Goal: Task Accomplishment & Management: Use online tool/utility

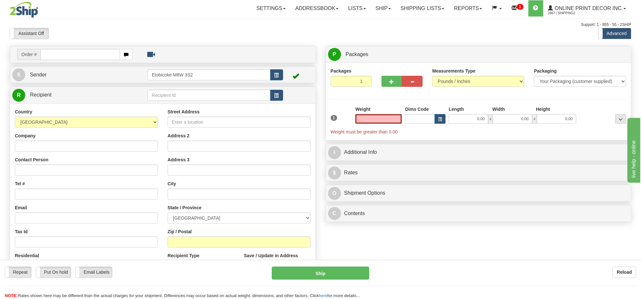
drag, startPoint x: 156, startPoint y: 44, endPoint x: 130, endPoint y: 270, distance: 227.0
click at [133, 231] on div "Toggle navigation Settings Shipping Preferences Fields Preferences New" at bounding box center [320, 182] width 641 height 365
type input "0.00"
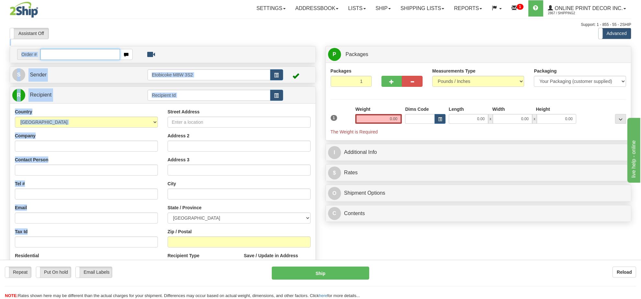
click at [59, 55] on input "text" at bounding box center [80, 54] width 80 height 11
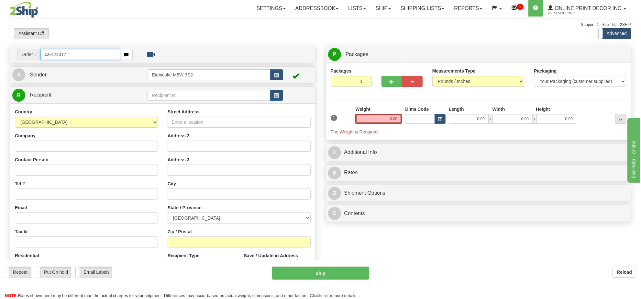
type input "ca-424017"
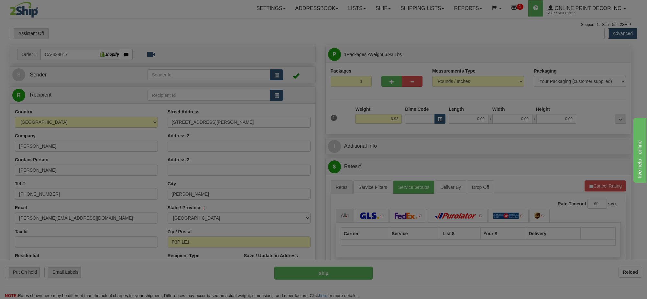
type input "HANMER"
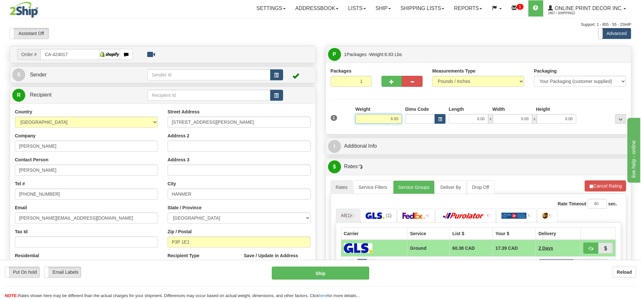
click at [399, 120] on input "6.93" at bounding box center [378, 119] width 47 height 10
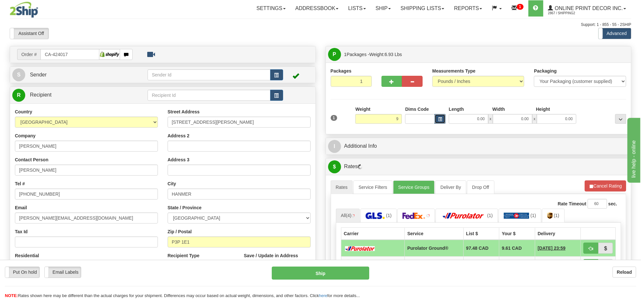
type input "9.00"
click at [443, 122] on button "button" at bounding box center [440, 119] width 11 height 10
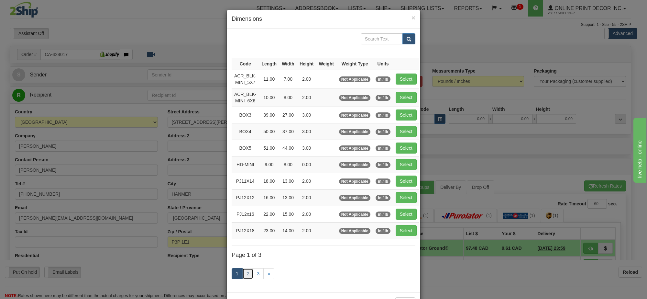
click at [245, 278] on link "2" at bounding box center [247, 273] width 11 height 11
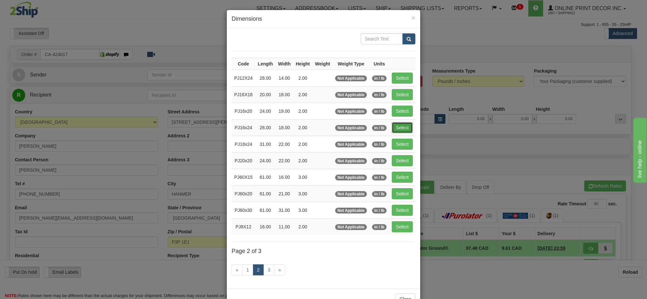
click at [402, 127] on button "Select" at bounding box center [402, 127] width 21 height 11
type input "PJ16x24"
type input "28.00"
type input "18.00"
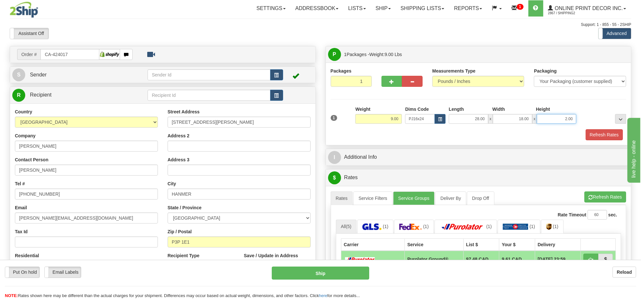
click at [570, 122] on input "2.00" at bounding box center [556, 119] width 39 height 10
type input "6.00"
click at [606, 199] on button "Refresh Rates" at bounding box center [605, 196] width 42 height 11
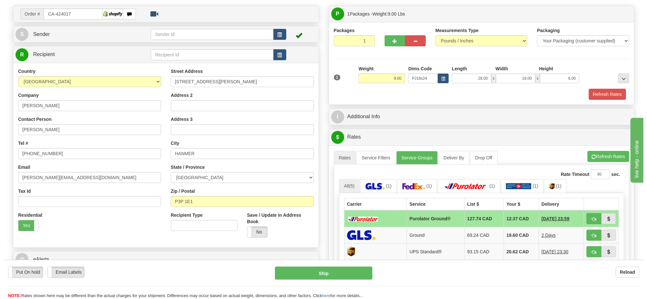
scroll to position [81, 0]
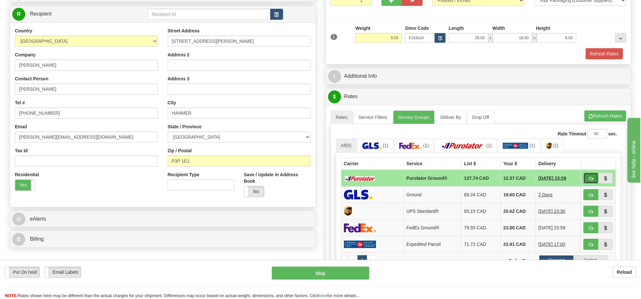
click at [591, 181] on span "button" at bounding box center [591, 178] width 5 height 4
type input "260"
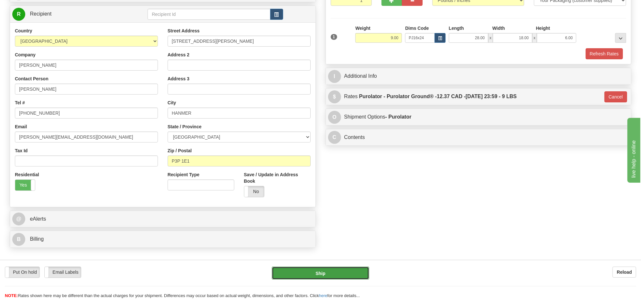
click at [344, 267] on button "Ship" at bounding box center [320, 272] width 97 height 13
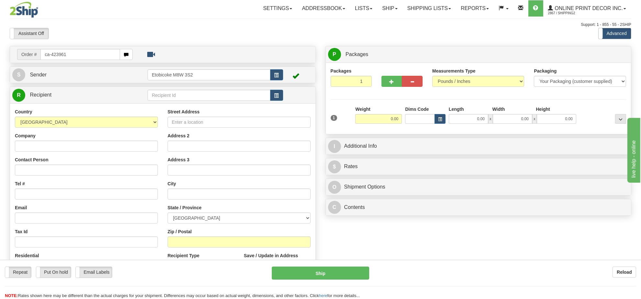
type input "ca-423961"
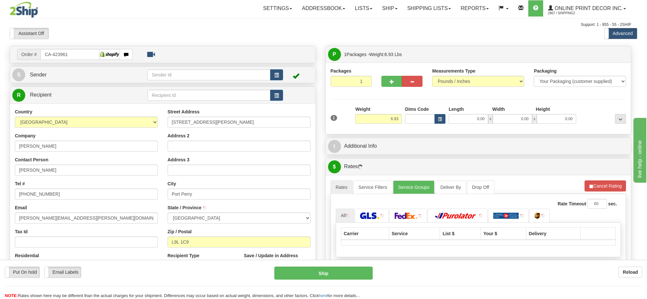
type input "PORT PERRY"
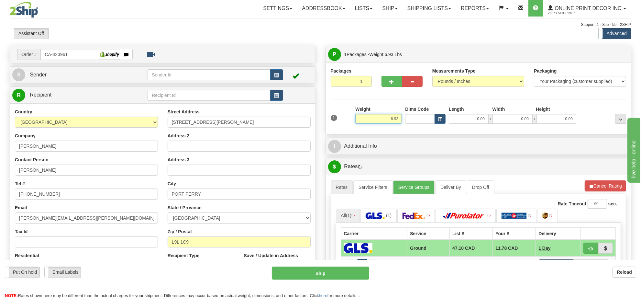
click at [386, 117] on input "6.93" at bounding box center [378, 119] width 47 height 10
type input "9.00"
click at [442, 117] on span "button" at bounding box center [440, 119] width 4 height 4
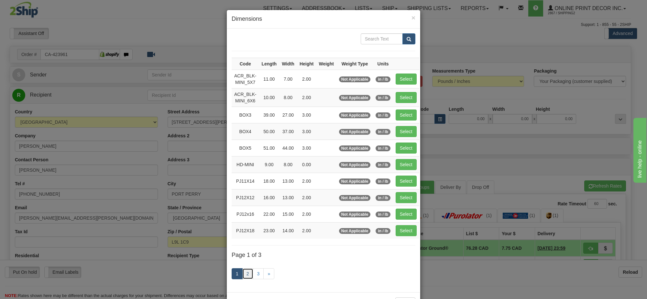
click at [245, 274] on link "2" at bounding box center [247, 273] width 11 height 11
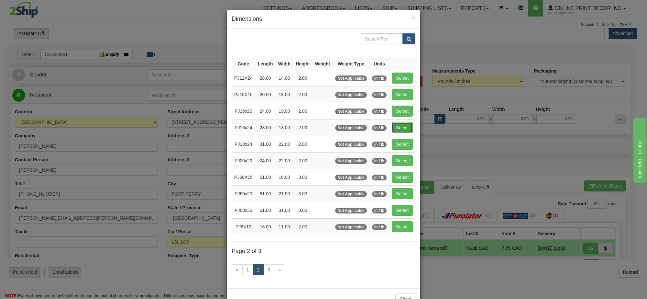
click at [400, 128] on button "Select" at bounding box center [402, 127] width 21 height 11
type input "PJ16x24"
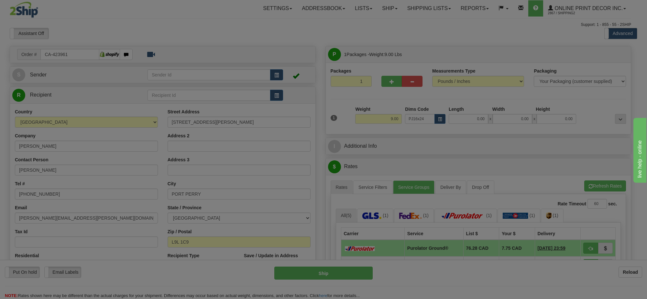
type input "28.00"
type input "18.00"
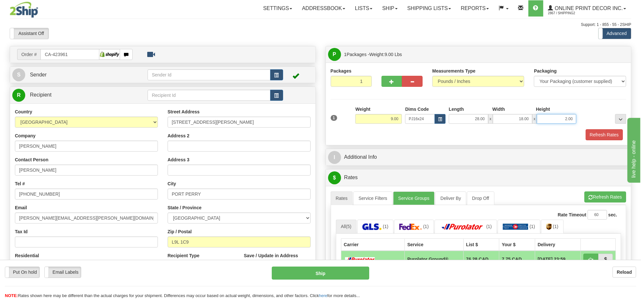
click at [554, 120] on input "2.00" at bounding box center [556, 119] width 39 height 10
type input "6.00"
click at [603, 191] on div "A change has been made which could impact your rate estimate. To ensure the est…" at bounding box center [478, 297] width 305 height 223
click at [603, 200] on button "Refresh Rates" at bounding box center [605, 196] width 42 height 11
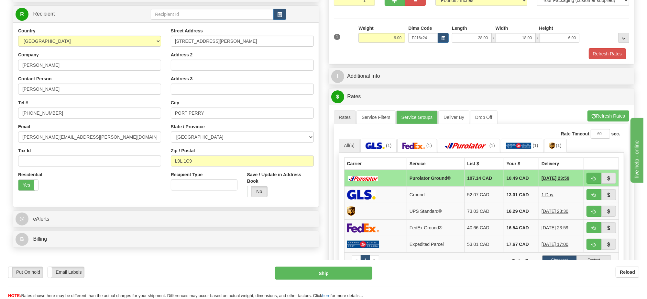
scroll to position [121, 0]
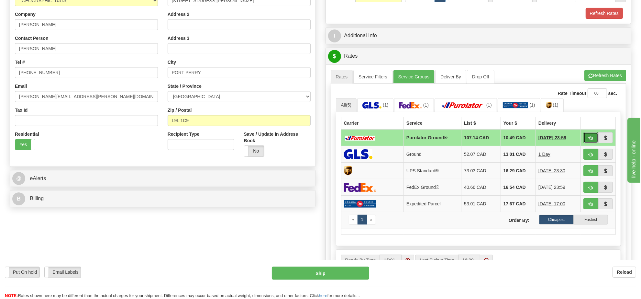
click at [588, 138] on button "button" at bounding box center [590, 137] width 15 height 11
type input "260"
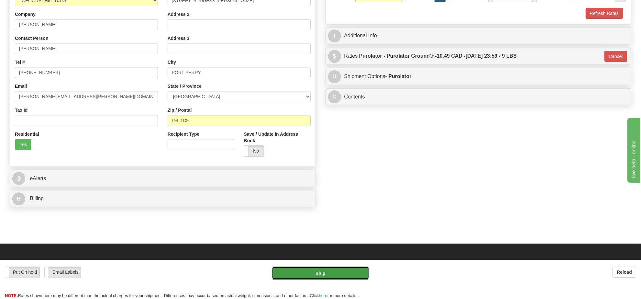
click at [303, 274] on button "Ship" at bounding box center [320, 272] width 97 height 13
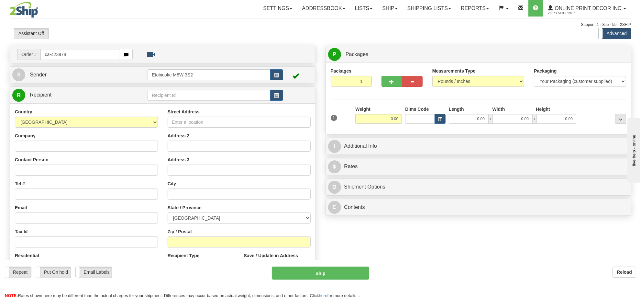
type input "ca-423978"
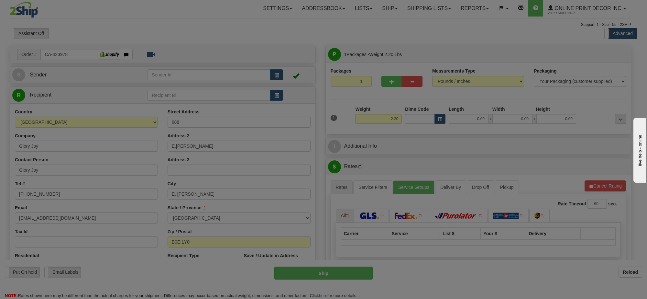
type input "MARGAREE"
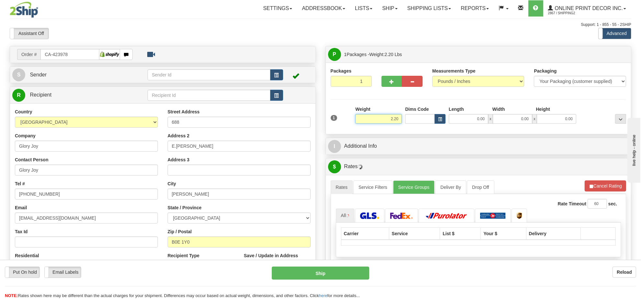
click at [393, 122] on input "2.20" at bounding box center [378, 119] width 47 height 10
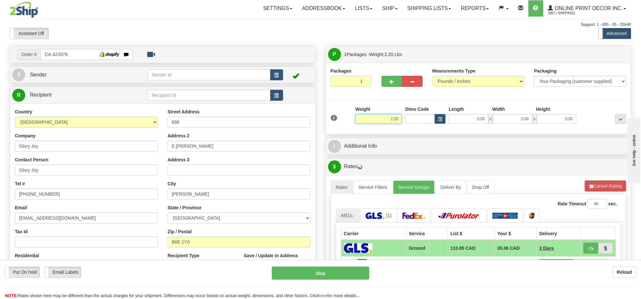
click at [393, 122] on input "2.20" at bounding box center [378, 119] width 47 height 10
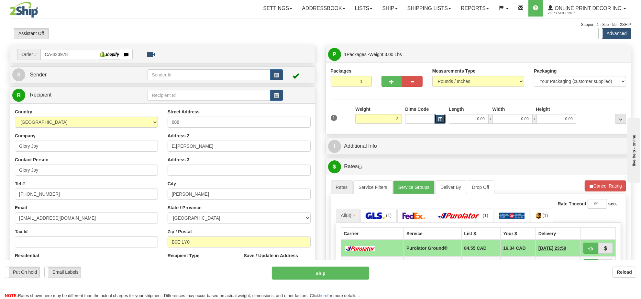
type input "3.00"
click at [440, 117] on span "button" at bounding box center [440, 119] width 4 height 4
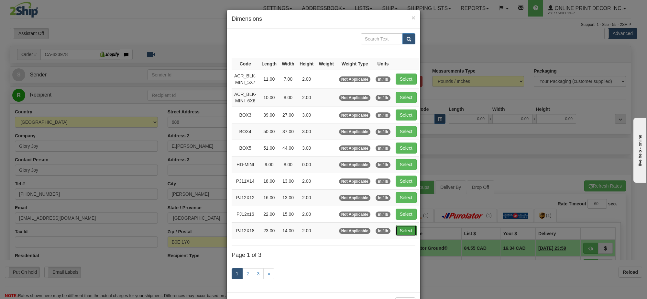
click at [409, 232] on button "Select" at bounding box center [406, 230] width 21 height 11
type input "PJ12X18"
type input "23.00"
type input "14.00"
type input "2.00"
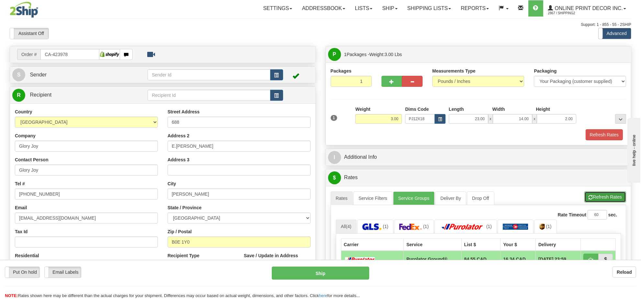
click at [589, 198] on span "button" at bounding box center [591, 197] width 5 height 4
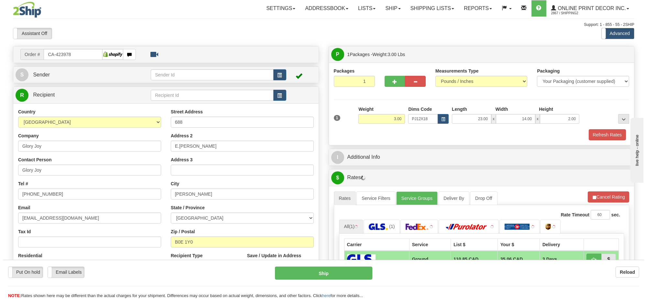
scroll to position [81, 0]
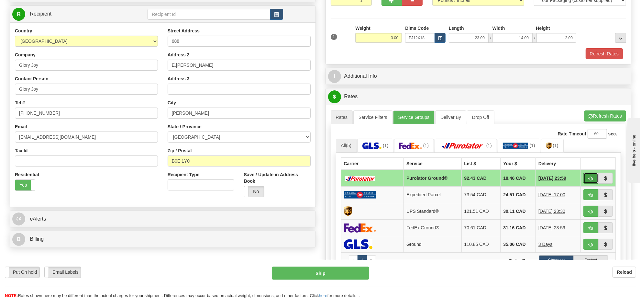
click at [590, 179] on span "button" at bounding box center [591, 178] width 5 height 4
type input "260"
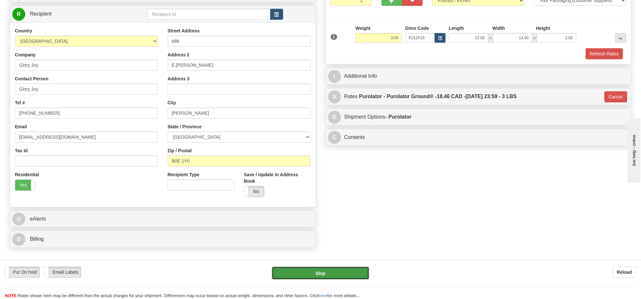
click at [352, 273] on button "Ship" at bounding box center [320, 272] width 97 height 13
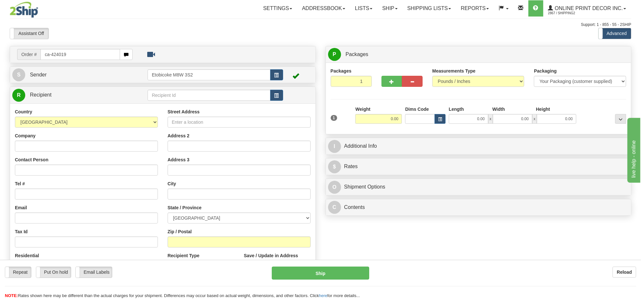
type input "ca-424019"
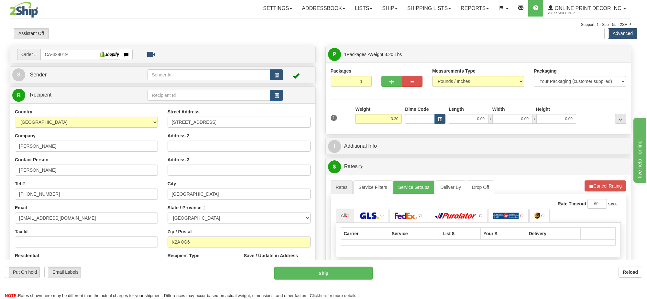
type input "OTTAWA"
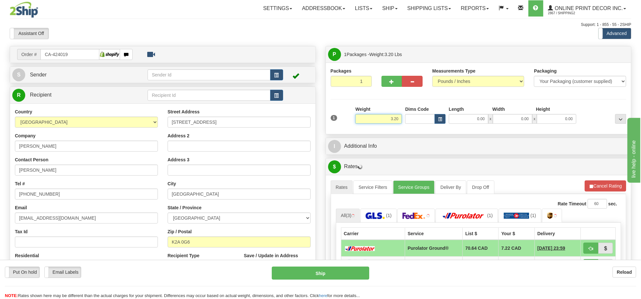
click at [393, 121] on input "3.20" at bounding box center [378, 119] width 47 height 10
click at [394, 120] on input "3.20" at bounding box center [378, 119] width 47 height 10
type input "7.00"
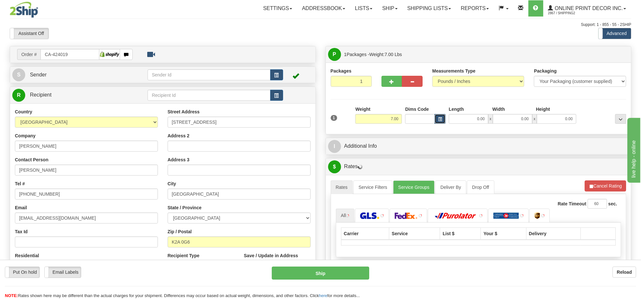
click at [442, 123] on button "button" at bounding box center [440, 119] width 11 height 10
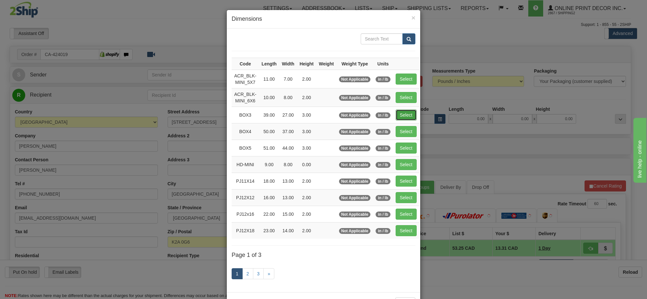
click at [413, 114] on button "Select" at bounding box center [406, 114] width 21 height 11
type input "BOX3"
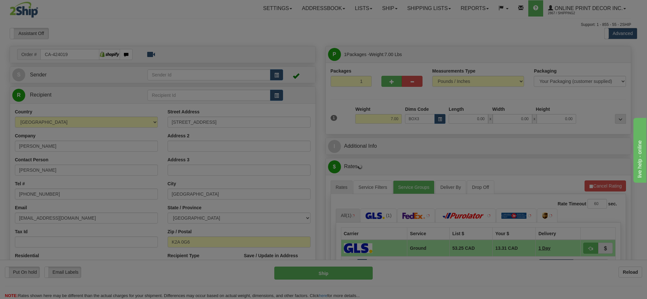
type input "39.00"
type input "27.00"
type input "3.00"
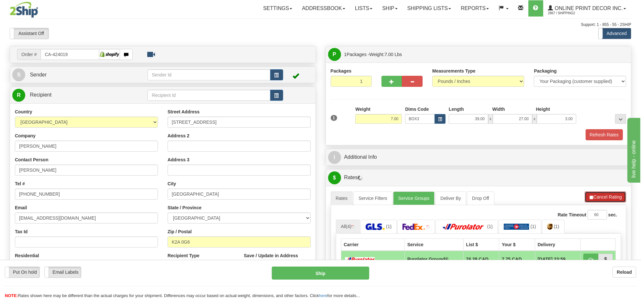
click at [604, 198] on button "Cancel Rating" at bounding box center [605, 196] width 41 height 11
click at [604, 198] on button "Refresh Rates" at bounding box center [605, 196] width 42 height 11
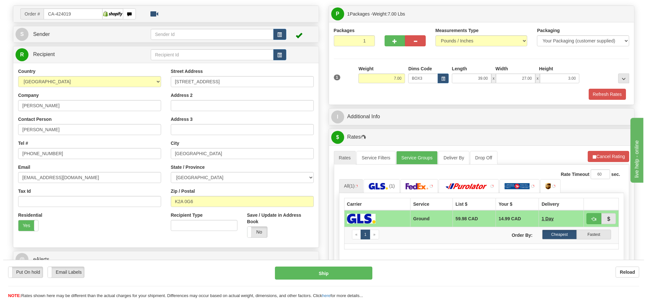
scroll to position [81, 0]
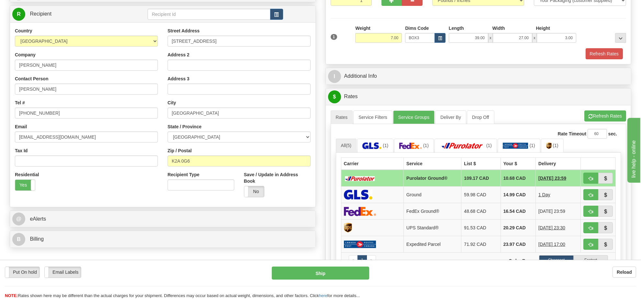
click at [583, 183] on td at bounding box center [598, 178] width 35 height 17
click at [587, 183] on button "button" at bounding box center [590, 177] width 15 height 11
type input "260"
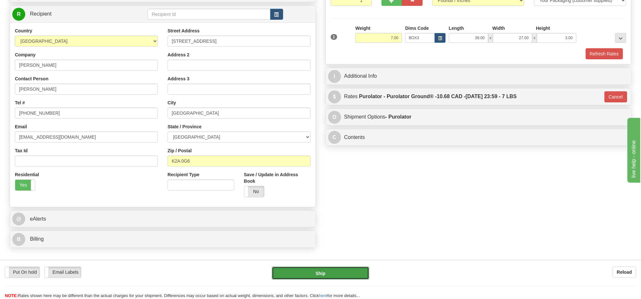
click at [329, 278] on button "Ship" at bounding box center [320, 272] width 97 height 13
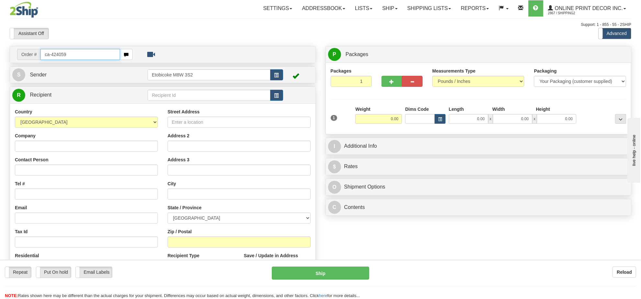
type input "ca-424059"
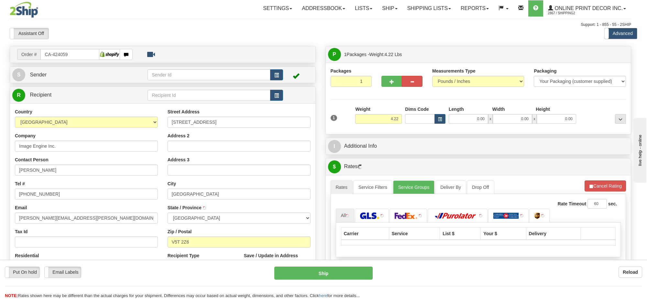
type input "[GEOGRAPHIC_DATA]"
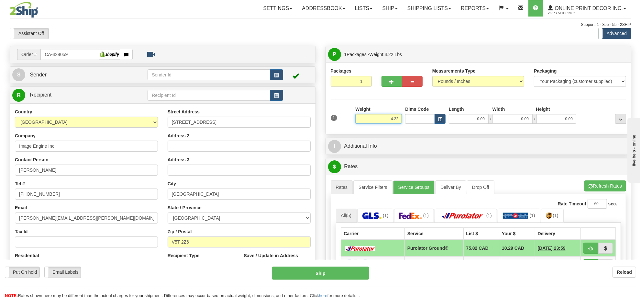
click at [388, 118] on input "4.22" at bounding box center [378, 119] width 47 height 10
click at [439, 117] on span "button" at bounding box center [440, 119] width 4 height 4
type input "7.00"
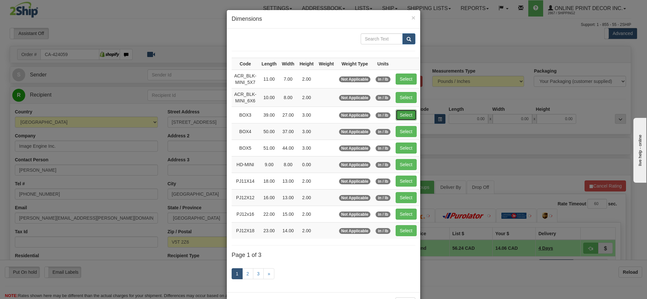
drag, startPoint x: 397, startPoint y: 114, endPoint x: 408, endPoint y: 113, distance: 11.0
click at [398, 113] on button "Select" at bounding box center [406, 114] width 21 height 11
type input "BOX3"
type input "39.00"
type input "27.00"
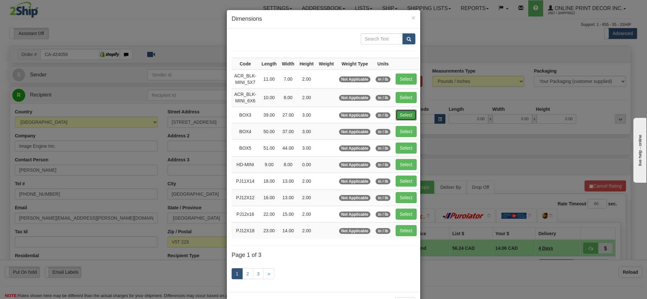
type input "3.00"
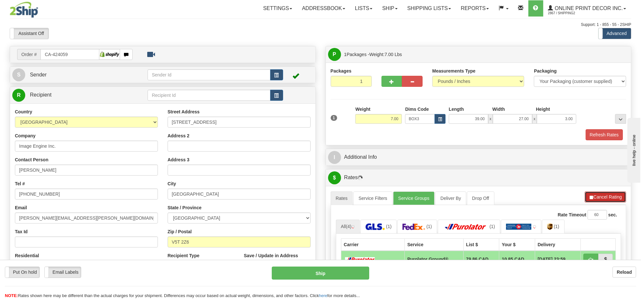
click at [595, 199] on button "Cancel Rating" at bounding box center [605, 196] width 41 height 11
click at [595, 199] on button "Refresh Rates" at bounding box center [605, 196] width 42 height 11
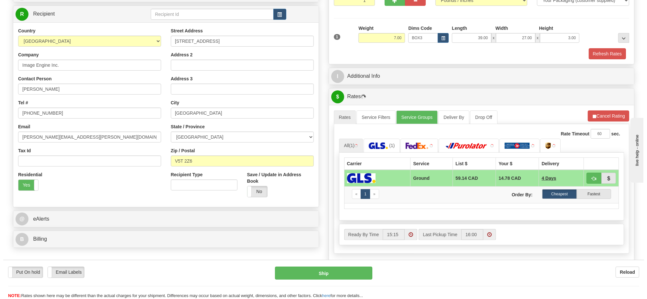
scroll to position [121, 0]
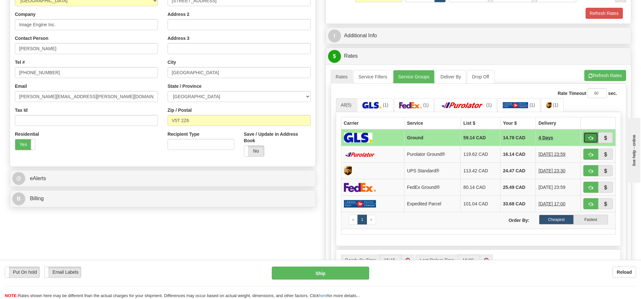
click at [592, 140] on span "button" at bounding box center [591, 138] width 5 height 4
type input "1"
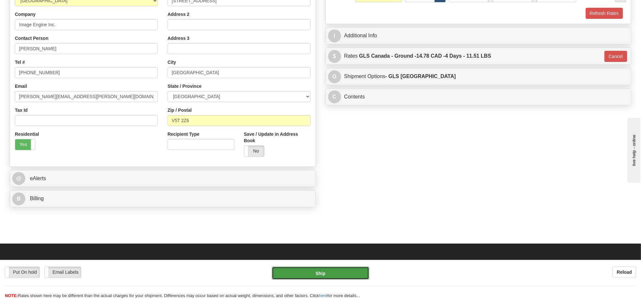
click at [362, 272] on button "Ship" at bounding box center [320, 272] width 97 height 13
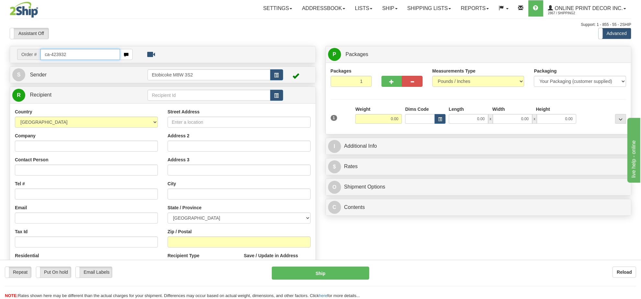
type input "ca-423932"
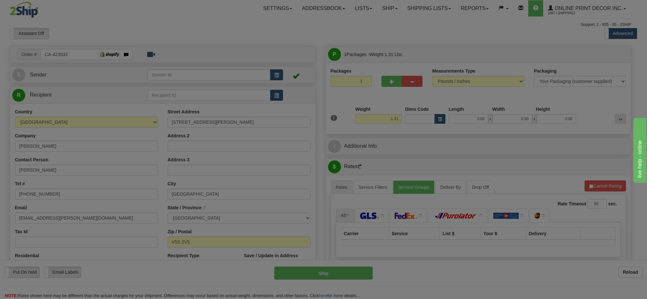
type input "[GEOGRAPHIC_DATA]"
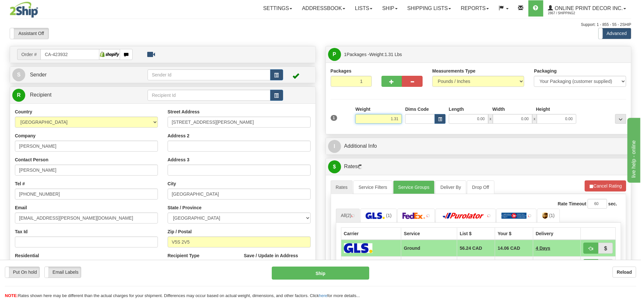
click at [383, 116] on input "1.31" at bounding box center [378, 119] width 47 height 10
click at [383, 118] on input "1.31" at bounding box center [378, 119] width 47 height 10
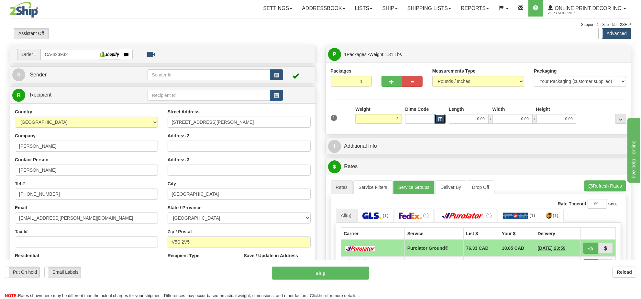
type input "2.00"
click at [442, 121] on span "button" at bounding box center [440, 119] width 4 height 4
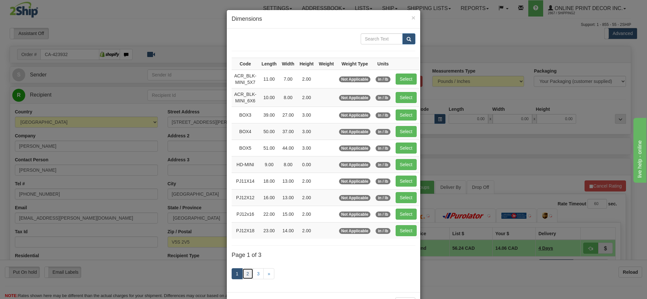
click at [242, 276] on link "2" at bounding box center [247, 273] width 11 height 11
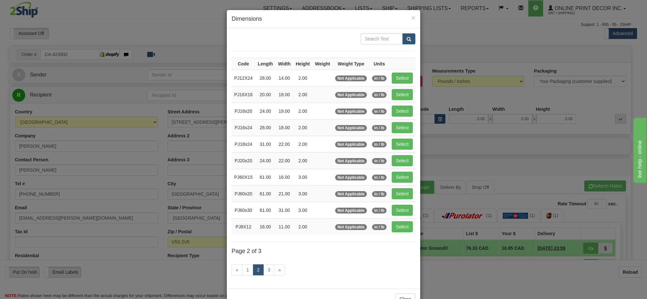
click at [403, 218] on td "Select" at bounding box center [402, 210] width 26 height 17
click at [401, 232] on button "Select" at bounding box center [402, 226] width 21 height 11
type input "PJ8X12"
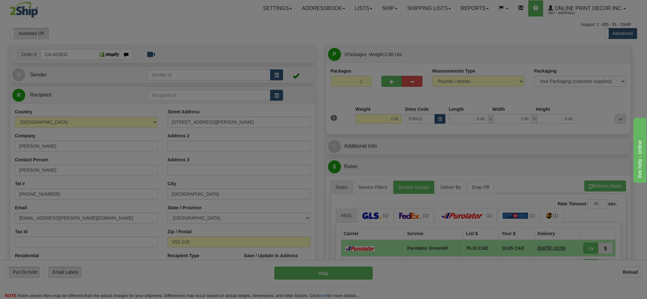
type input "16.00"
type input "11.00"
type input "2.00"
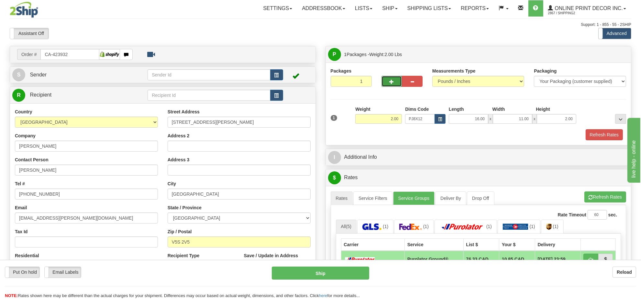
click at [393, 82] on span "button" at bounding box center [392, 82] width 5 height 4
radio input "true"
type input "2"
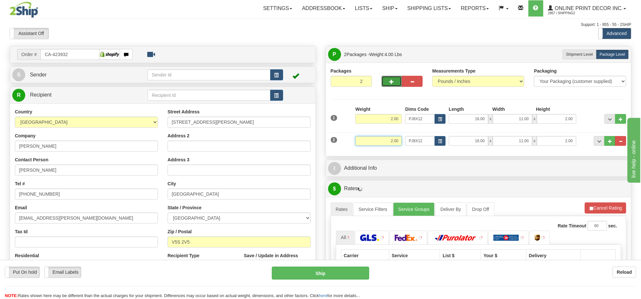
click at [391, 141] on input "2.00" at bounding box center [378, 141] width 47 height 10
type input "3.00"
click at [439, 141] on span "button" at bounding box center [440, 141] width 4 height 4
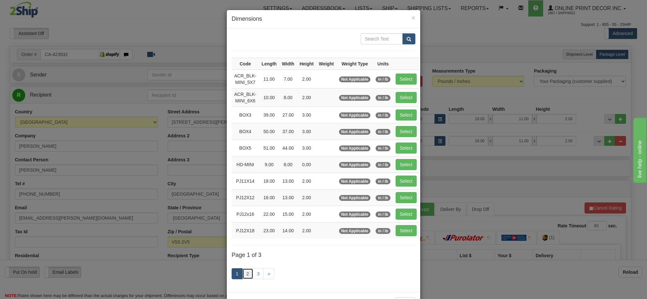
click at [247, 274] on link "2" at bounding box center [247, 273] width 11 height 11
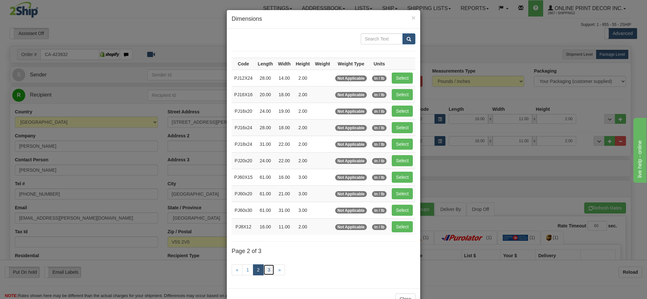
click at [264, 272] on link "3" at bounding box center [268, 269] width 11 height 11
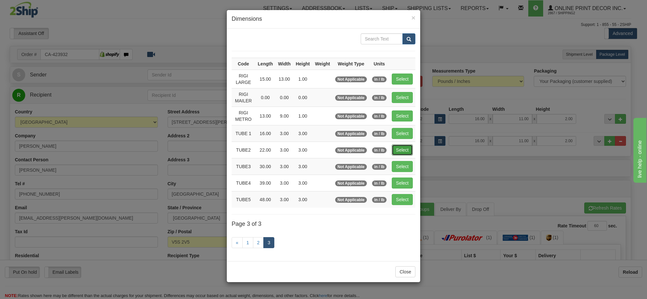
drag, startPoint x: 401, startPoint y: 152, endPoint x: 523, endPoint y: 187, distance: 126.1
click at [401, 153] on button "Select" at bounding box center [402, 149] width 21 height 11
type input "TUBE2"
type input "22.00"
type input "3.00"
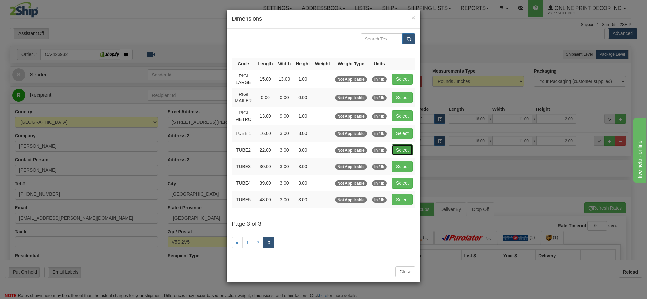
type input "3.00"
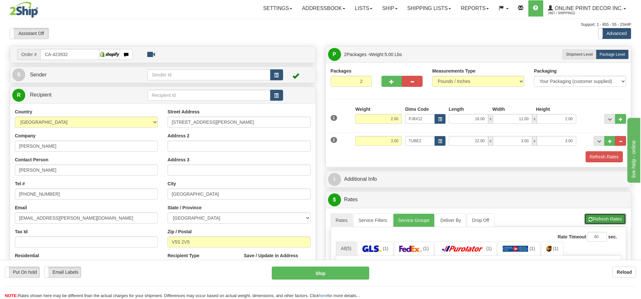
click at [609, 222] on button "Refresh Rates" at bounding box center [605, 218] width 42 height 11
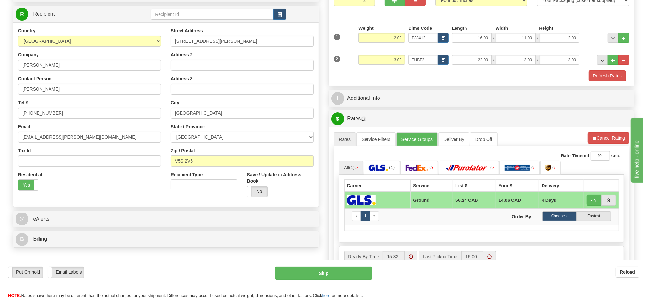
scroll to position [121, 0]
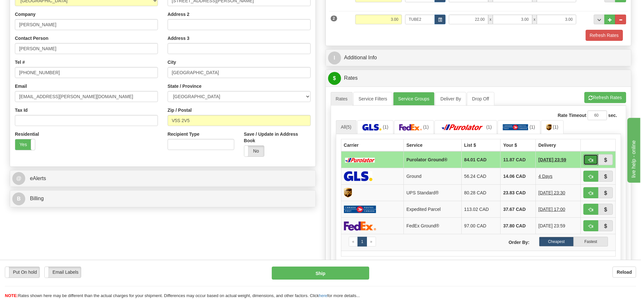
click at [594, 164] on button "button" at bounding box center [590, 159] width 15 height 11
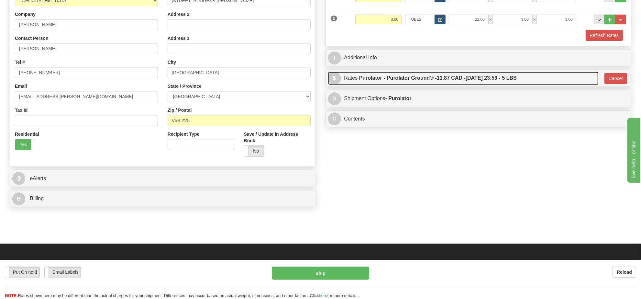
click at [448, 79] on span "11.87 CAD -" at bounding box center [451, 78] width 29 height 6
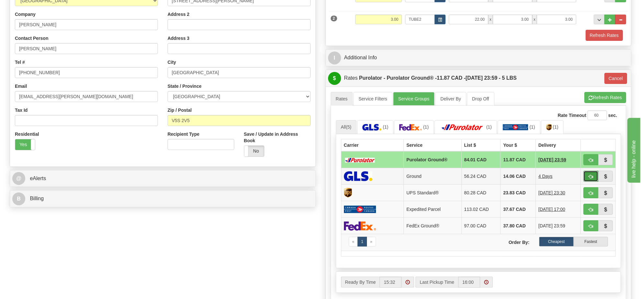
click at [589, 178] on span "button" at bounding box center [591, 176] width 5 height 4
type input "1"
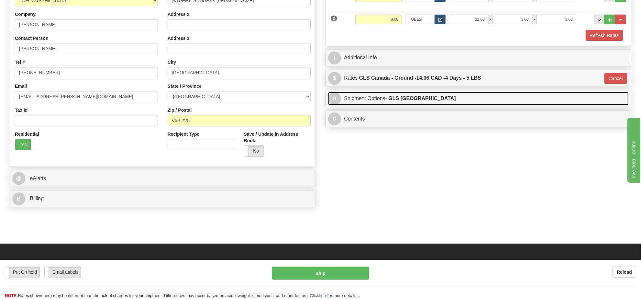
click at [418, 97] on strong "- GLS [GEOGRAPHIC_DATA]" at bounding box center [420, 98] width 71 height 6
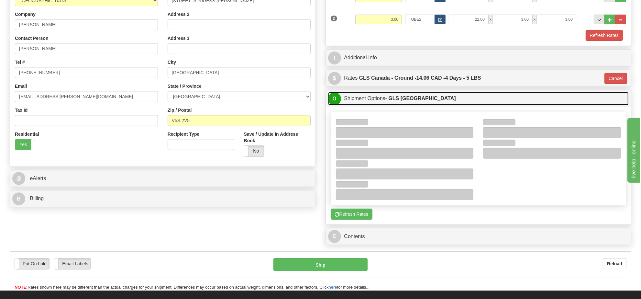
click at [418, 97] on strong "- GLS [GEOGRAPHIC_DATA]" at bounding box center [420, 98] width 71 height 6
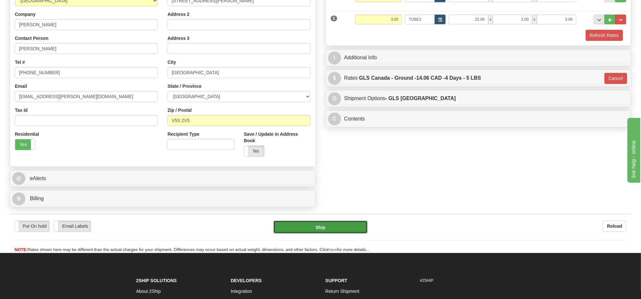
click at [353, 232] on button "Ship" at bounding box center [320, 226] width 94 height 13
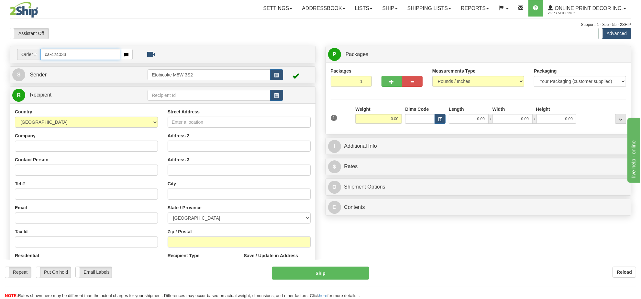
type input "ca-424033"
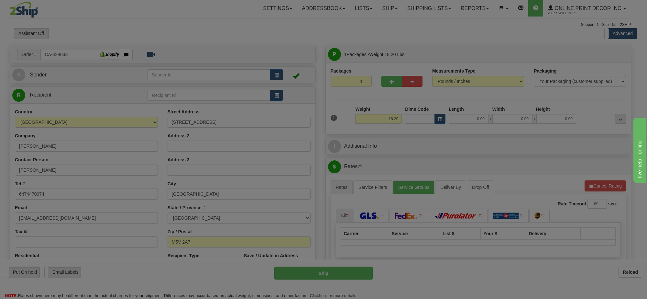
type input "[GEOGRAPHIC_DATA]"
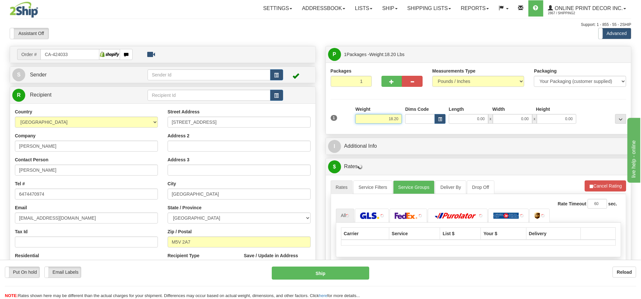
click at [391, 119] on input "18.20" at bounding box center [378, 119] width 47 height 10
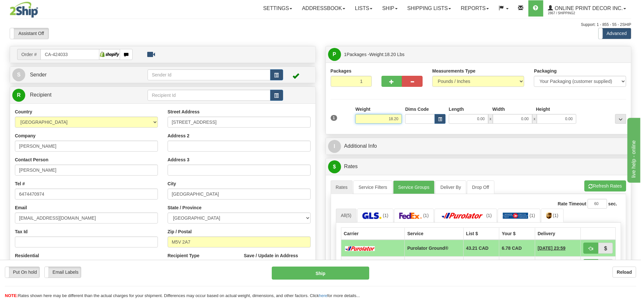
click at [389, 119] on input "18.20" at bounding box center [378, 119] width 47 height 10
type input "13.00"
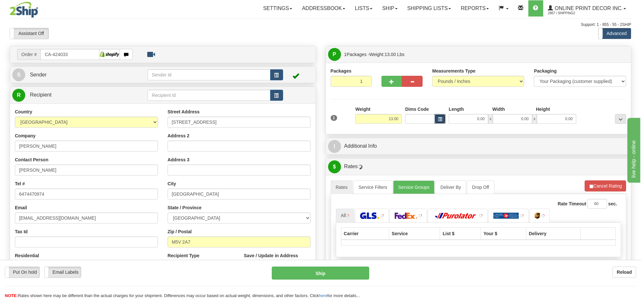
click at [442, 120] on button "button" at bounding box center [440, 119] width 11 height 10
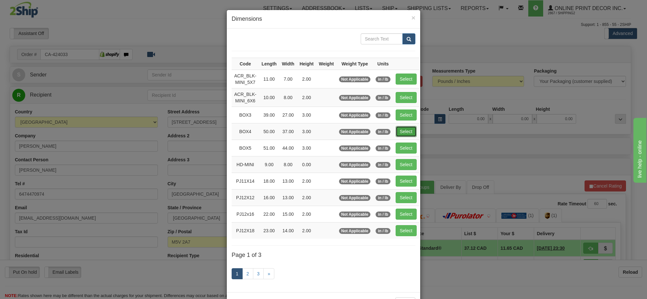
click at [409, 133] on button "Select" at bounding box center [406, 131] width 21 height 11
type input "BOX4"
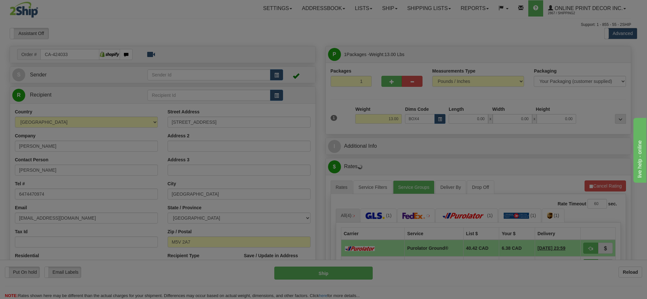
type input "50.00"
type input "37.00"
type input "3.00"
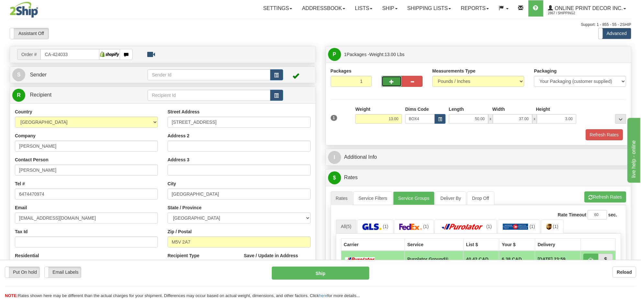
click at [387, 80] on button "button" at bounding box center [391, 81] width 21 height 11
radio input "true"
type input "2"
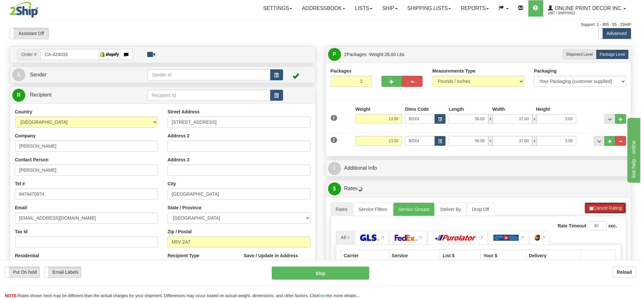
click at [594, 206] on button "Cancel Rating" at bounding box center [605, 207] width 41 height 11
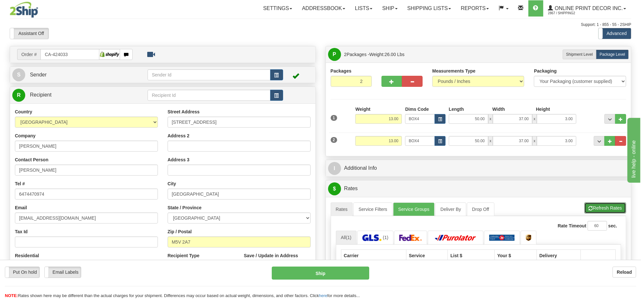
click at [594, 206] on button "Refresh Rates" at bounding box center [605, 207] width 42 height 11
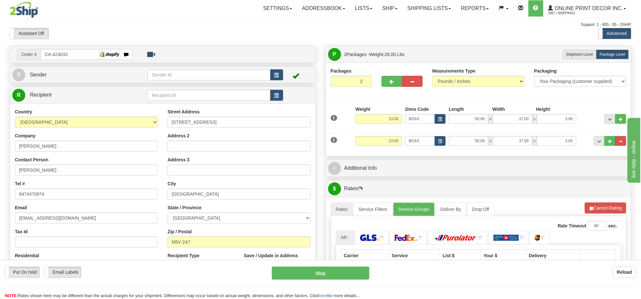
scroll to position [81, 0]
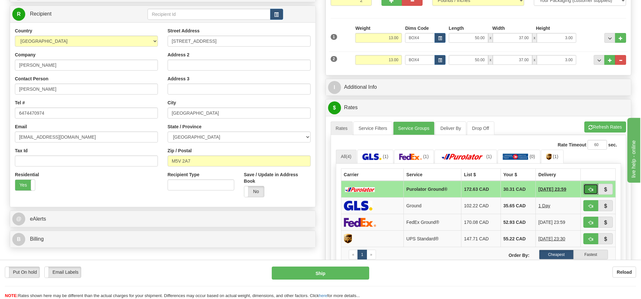
click at [590, 189] on span "button" at bounding box center [591, 189] width 5 height 4
type input "260"
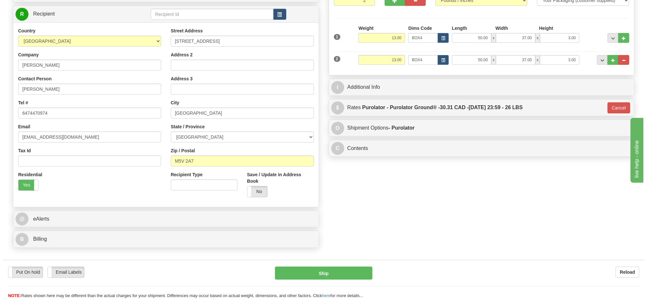
scroll to position [40, 0]
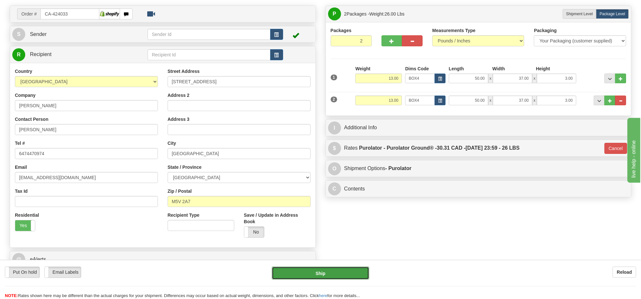
click at [337, 271] on button "Ship" at bounding box center [320, 272] width 97 height 13
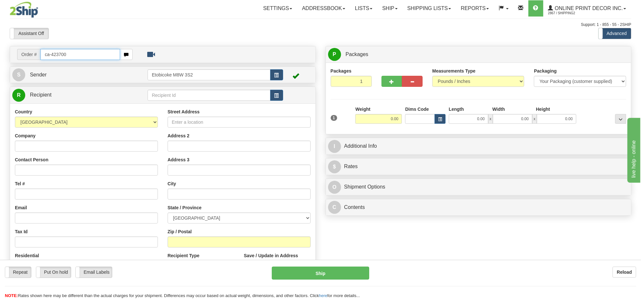
type input "ca-423700"
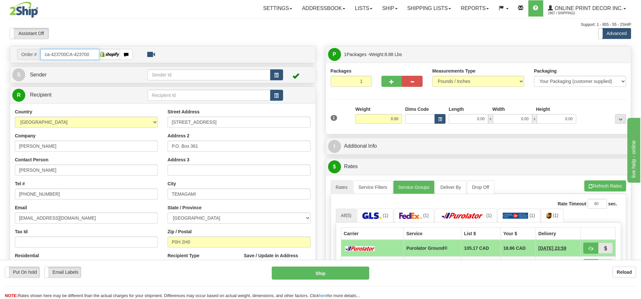
type input "ca-423700CA-423700"
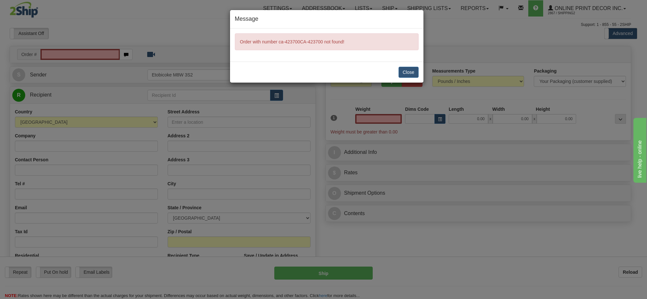
type input "0.00"
click at [407, 70] on button "Close" at bounding box center [409, 72] width 20 height 11
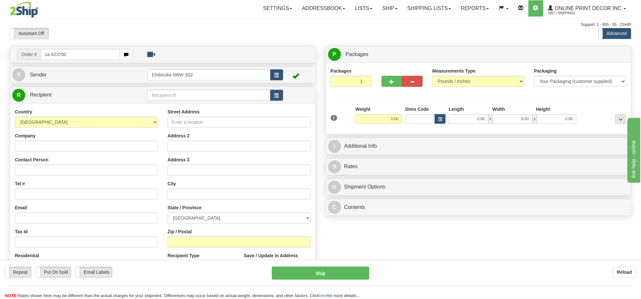
type input "ca-423700"
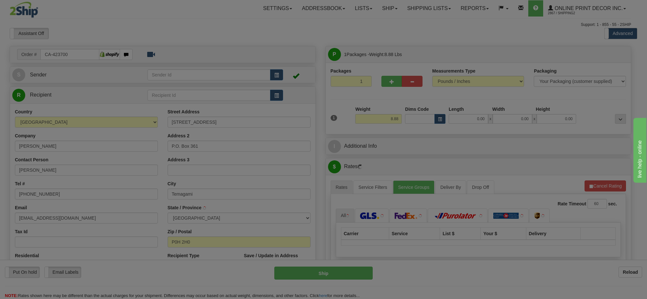
type input "TEMAGAMI"
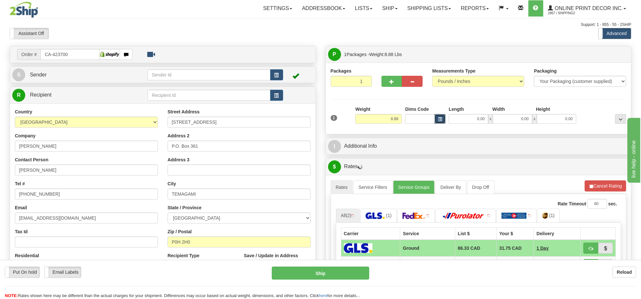
click at [442, 119] on button "button" at bounding box center [440, 119] width 11 height 10
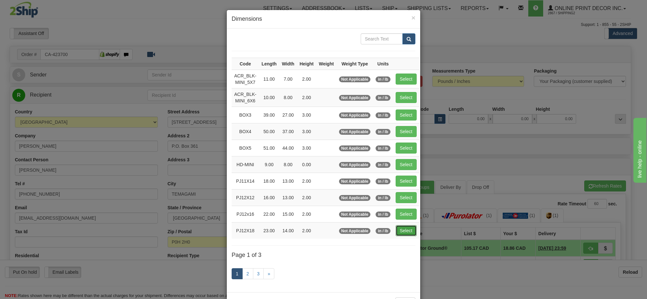
click at [413, 230] on button "Select" at bounding box center [406, 230] width 21 height 11
type input "PJ12X18"
type input "23.00"
type input "14.00"
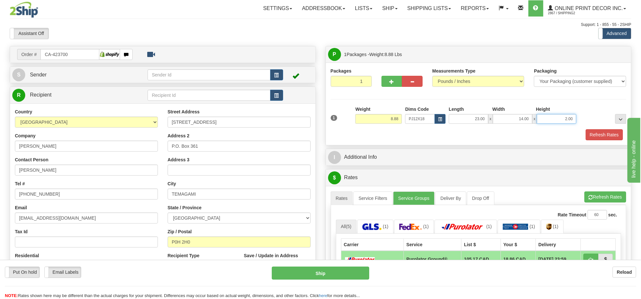
drag, startPoint x: 572, startPoint y: 119, endPoint x: 544, endPoint y: 119, distance: 28.2
click at [544, 119] on input "2.00" at bounding box center [556, 119] width 39 height 10
click button "Delete" at bounding box center [0, 0] width 0 height 0
type input "4.00"
click at [598, 137] on button "Refresh Rates" at bounding box center [604, 134] width 37 height 11
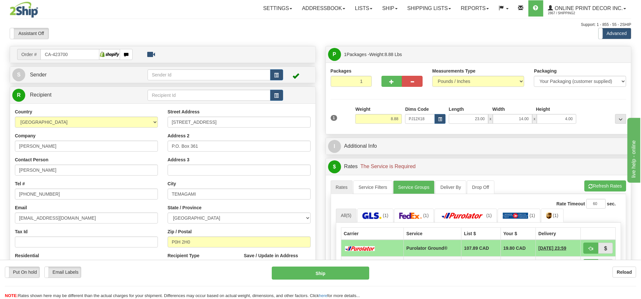
scroll to position [81, 0]
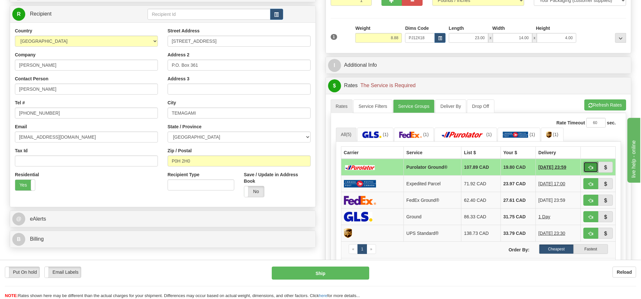
click at [592, 168] on span "button" at bounding box center [591, 167] width 5 height 4
type input "260"
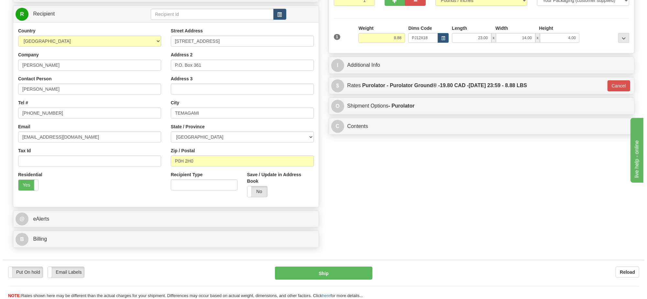
scroll to position [0, 0]
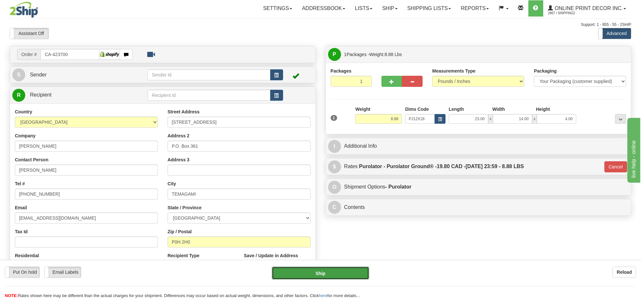
click at [344, 273] on button "Ship" at bounding box center [320, 272] width 97 height 13
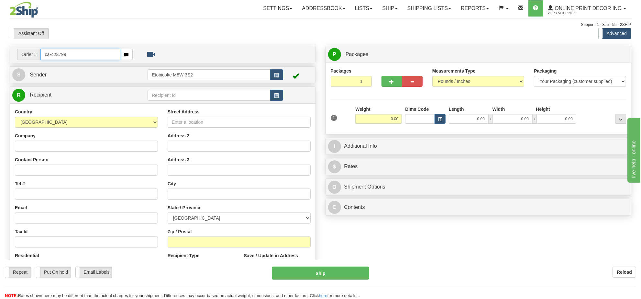
type input "ca-423799"
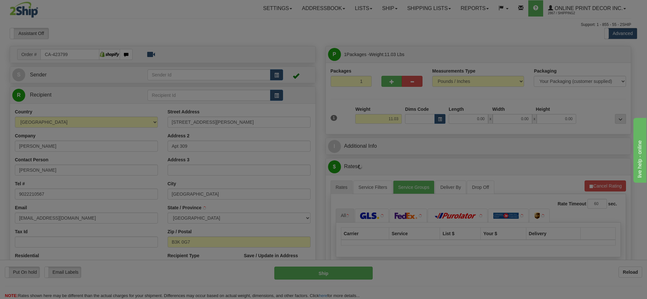
type input "HALIFAX"
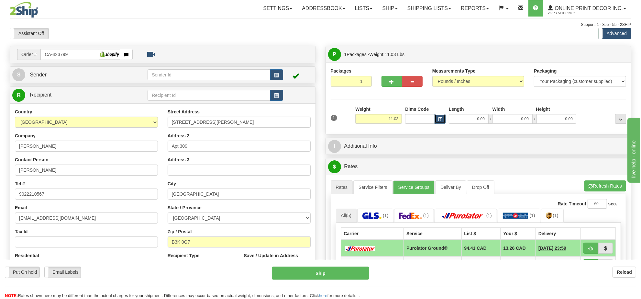
click at [443, 119] on button "button" at bounding box center [440, 119] width 11 height 10
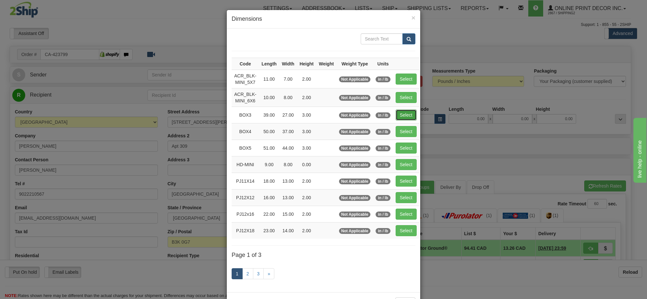
click at [406, 117] on button "Select" at bounding box center [406, 114] width 21 height 11
type input "BOX3"
type input "39.00"
type input "27.00"
type input "3.00"
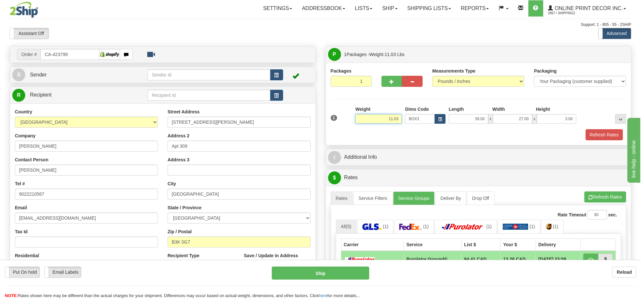
drag, startPoint x: 399, startPoint y: 117, endPoint x: 377, endPoint y: 117, distance: 22.0
click at [377, 117] on input "11.03" at bounding box center [378, 119] width 47 height 10
type input "13.98"
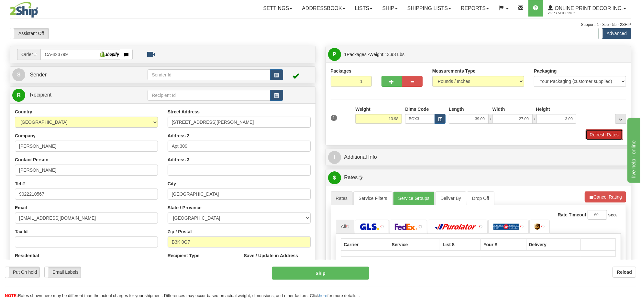
click at [591, 136] on button "Refresh Rates" at bounding box center [604, 134] width 37 height 11
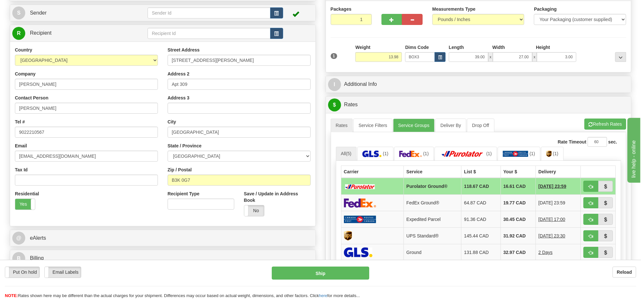
scroll to position [74, 0]
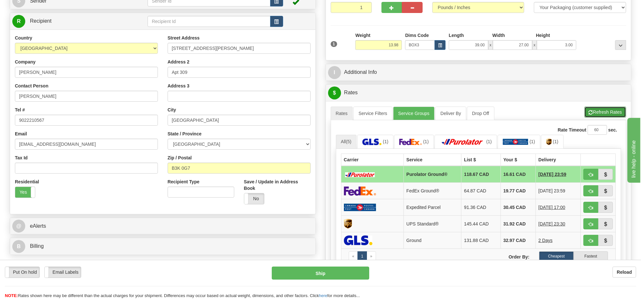
click at [610, 112] on button "Refresh Rates" at bounding box center [605, 111] width 42 height 11
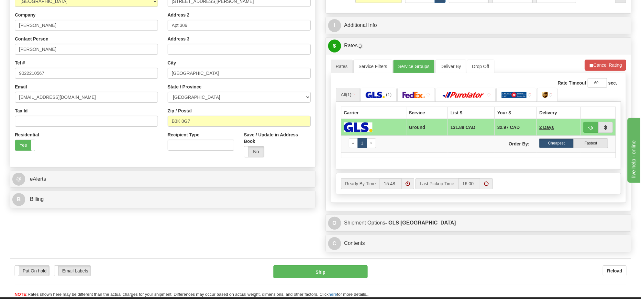
scroll to position [132, 0]
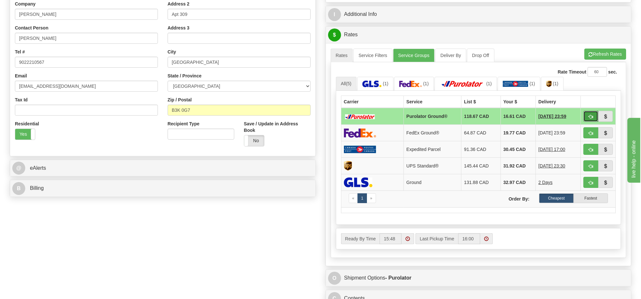
click at [592, 122] on button "button" at bounding box center [590, 116] width 15 height 11
type input "260"
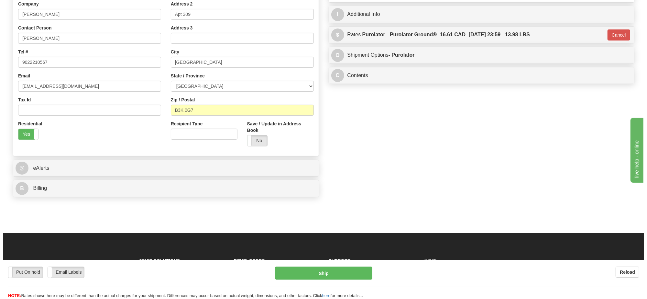
scroll to position [10, 0]
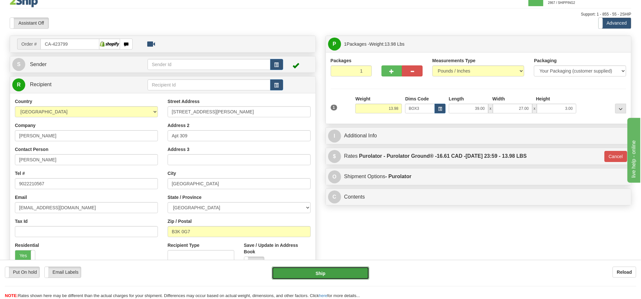
click at [337, 271] on button "Ship" at bounding box center [320, 272] width 97 height 13
